Goal: Task Accomplishment & Management: Manage account settings

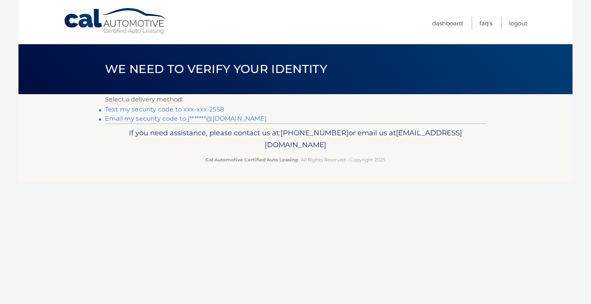
click at [169, 109] on link "Text my security code to xxx-xxx-2558" at bounding box center [164, 109] width 119 height 7
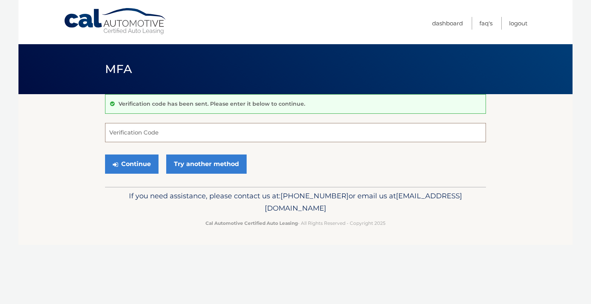
click at [197, 129] on input "Verification Code" at bounding box center [295, 132] width 381 height 19
type input "717389"
click at [125, 161] on button "Continue" at bounding box center [132, 164] width 54 height 19
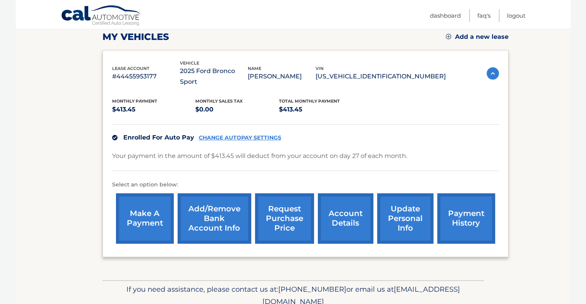
scroll to position [115, 0]
